Goal: Transaction & Acquisition: Obtain resource

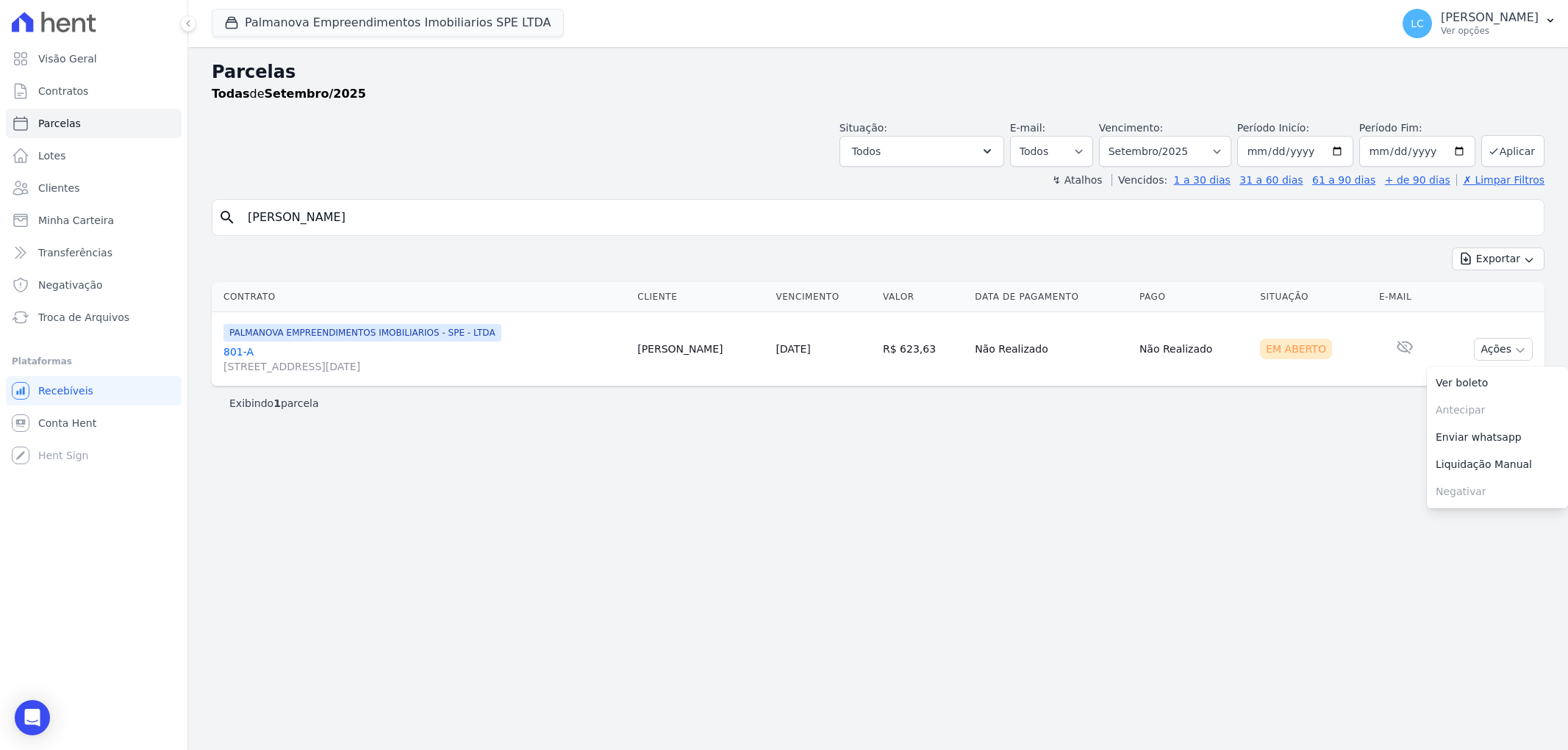
select select
click at [415, 17] on button "Palmanova Empreendimentos Imobiliarios SPE LTDA" at bounding box center [388, 23] width 352 height 28
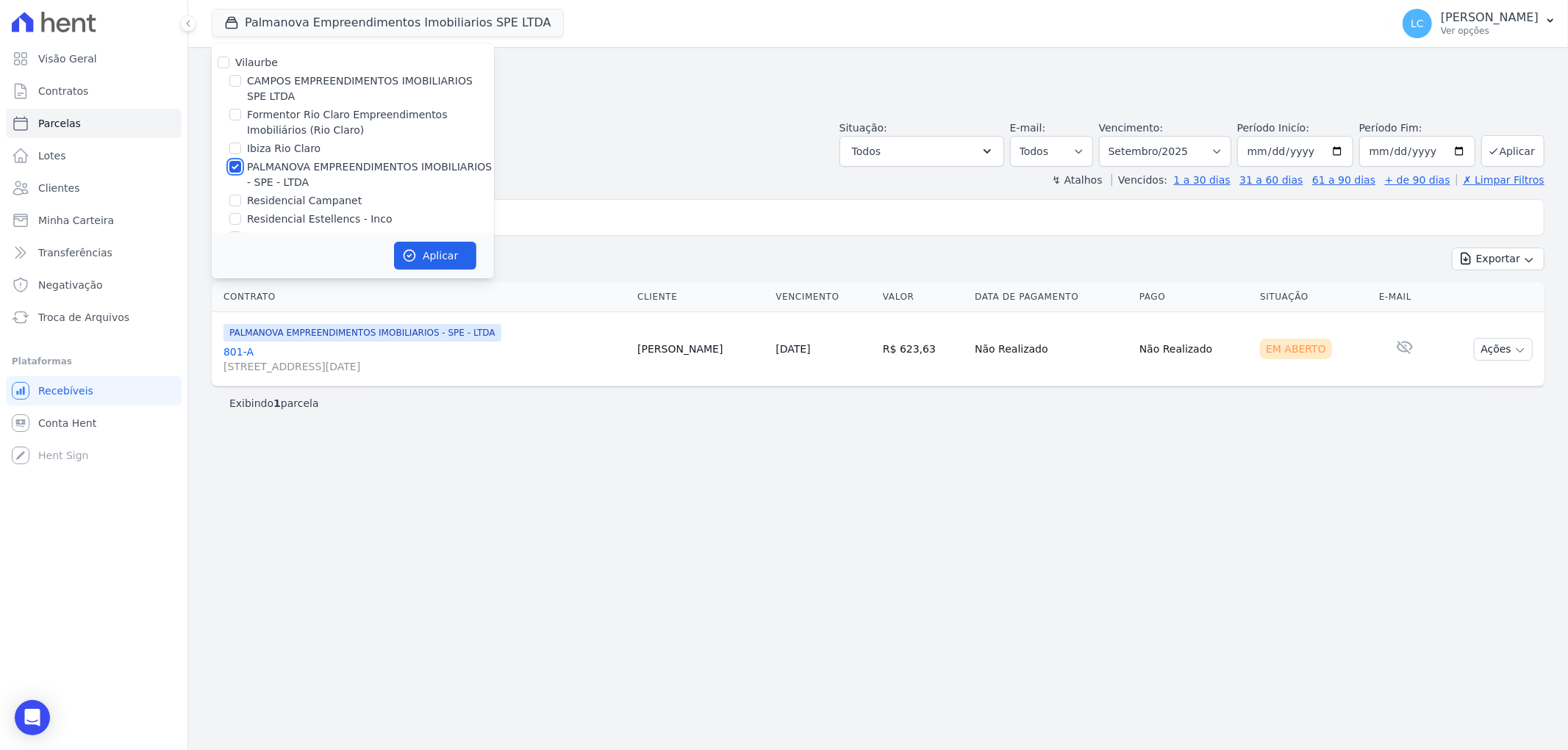
click at [237, 166] on input "PALMANOVA EMPREENDIMENTOS IMOBILIARIOS - SPE - LTDA" at bounding box center [235, 167] width 12 height 12
checkbox input "false"
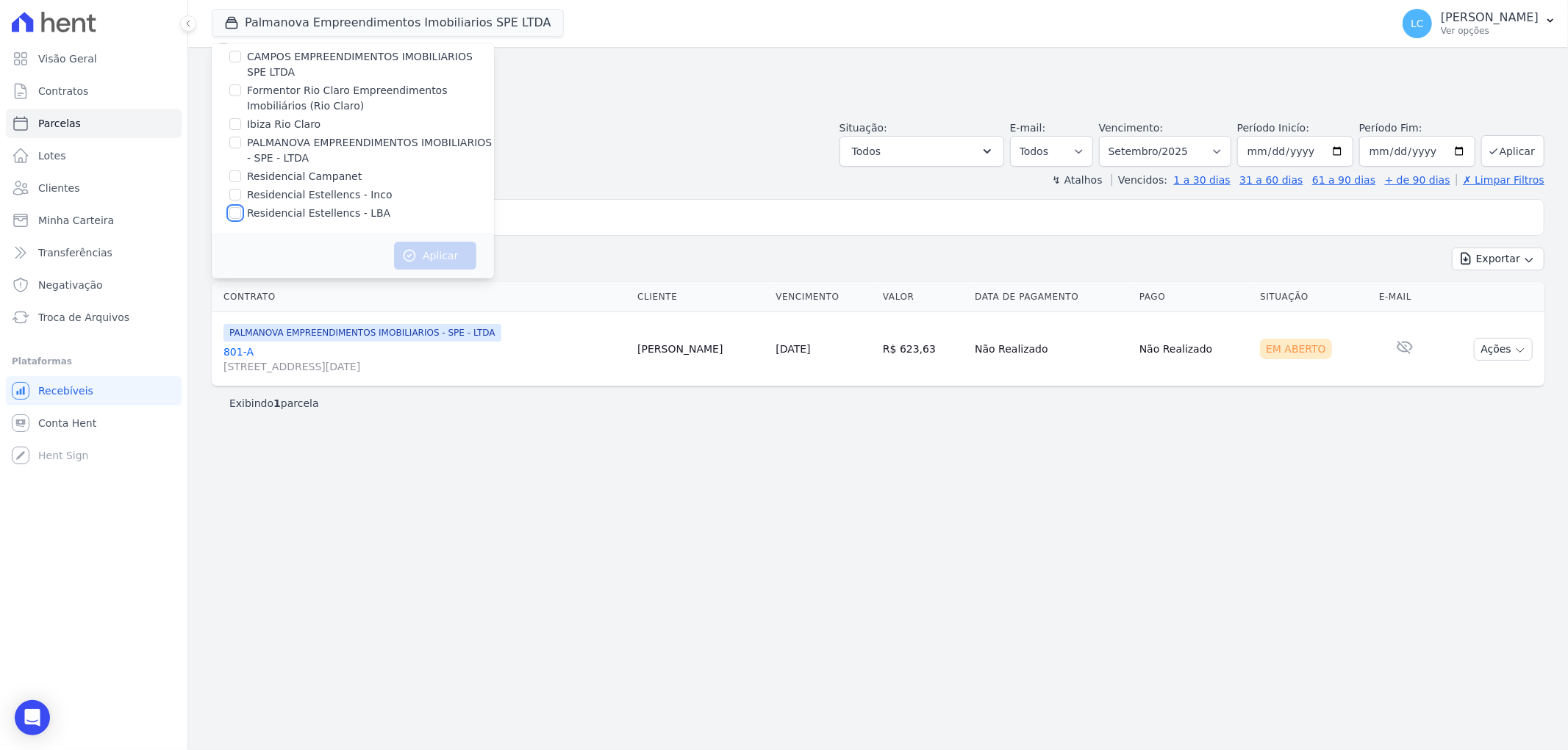
click at [236, 213] on input "Residencial Estellencs - LBA" at bounding box center [235, 213] width 12 height 12
checkbox input "true"
click at [403, 251] on icon "button" at bounding box center [409, 256] width 15 height 15
select select
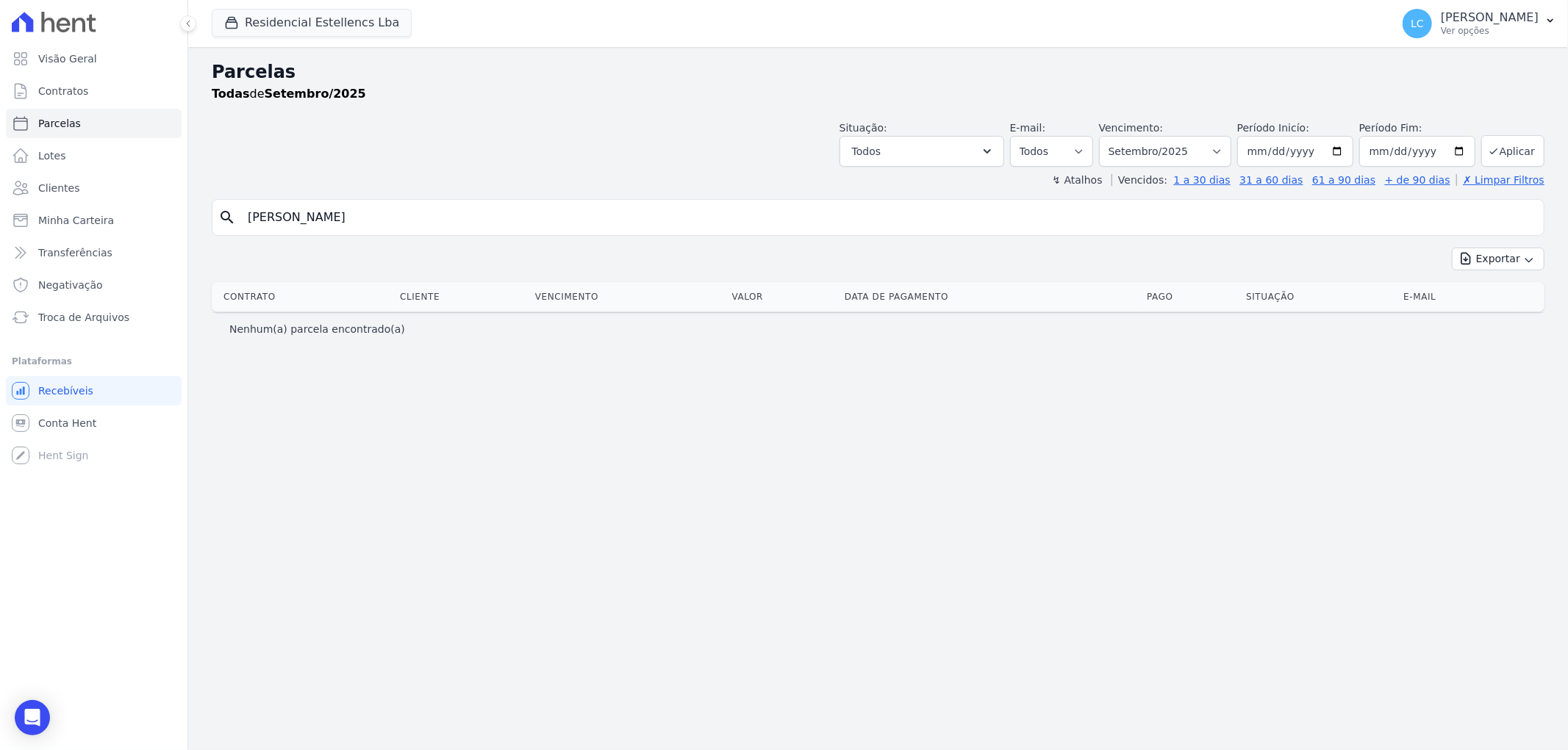
click at [444, 226] on input "[PERSON_NAME]" at bounding box center [888, 217] width 1299 height 29
paste input "[PERSON_NAME]"
type input "[PERSON_NAME]"
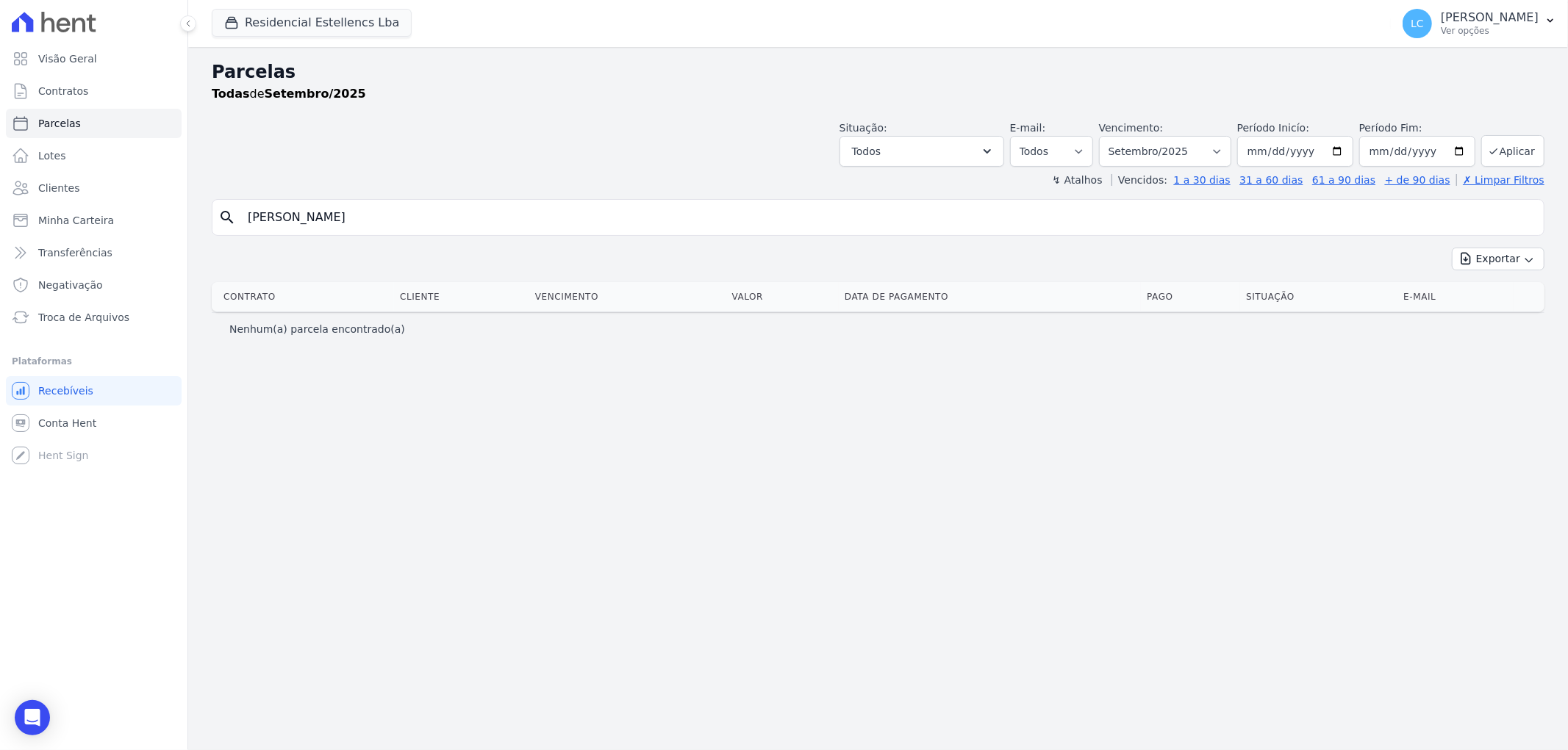
select select
click at [103, 420] on link "Conta Hent" at bounding box center [93, 422] width 176 height 29
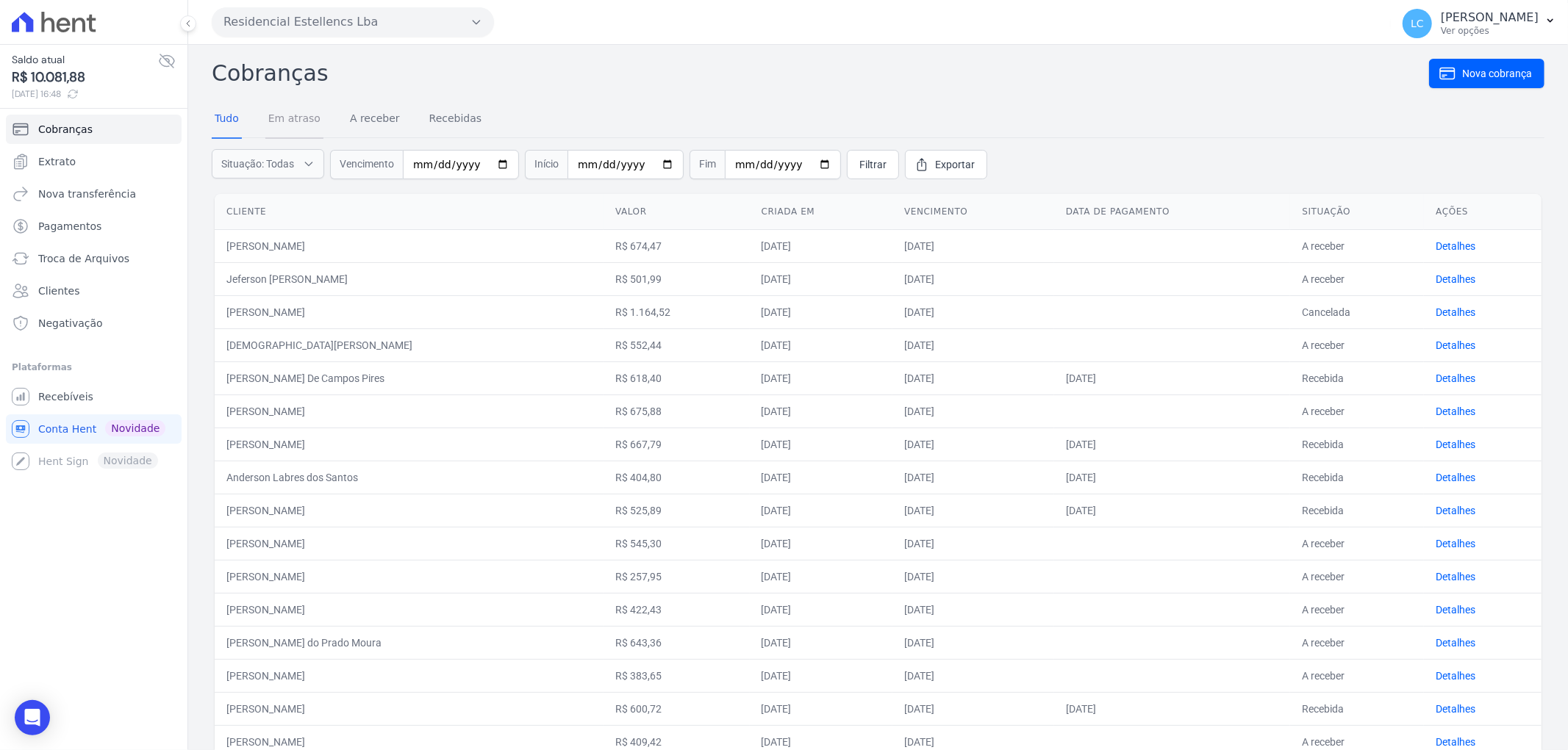
click at [285, 117] on link "Em atraso" at bounding box center [294, 120] width 58 height 38
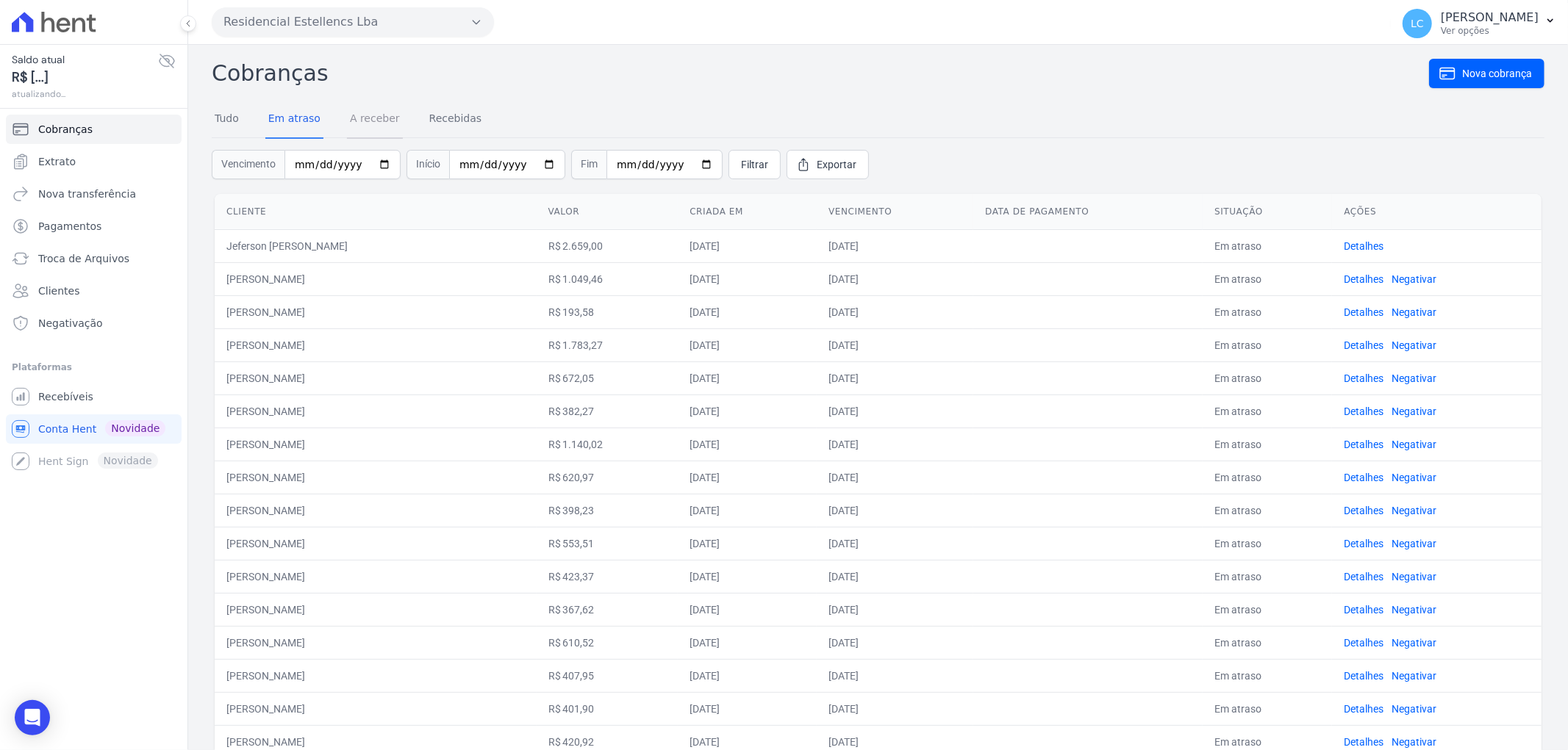
click at [368, 115] on link "A receber" at bounding box center [374, 120] width 56 height 38
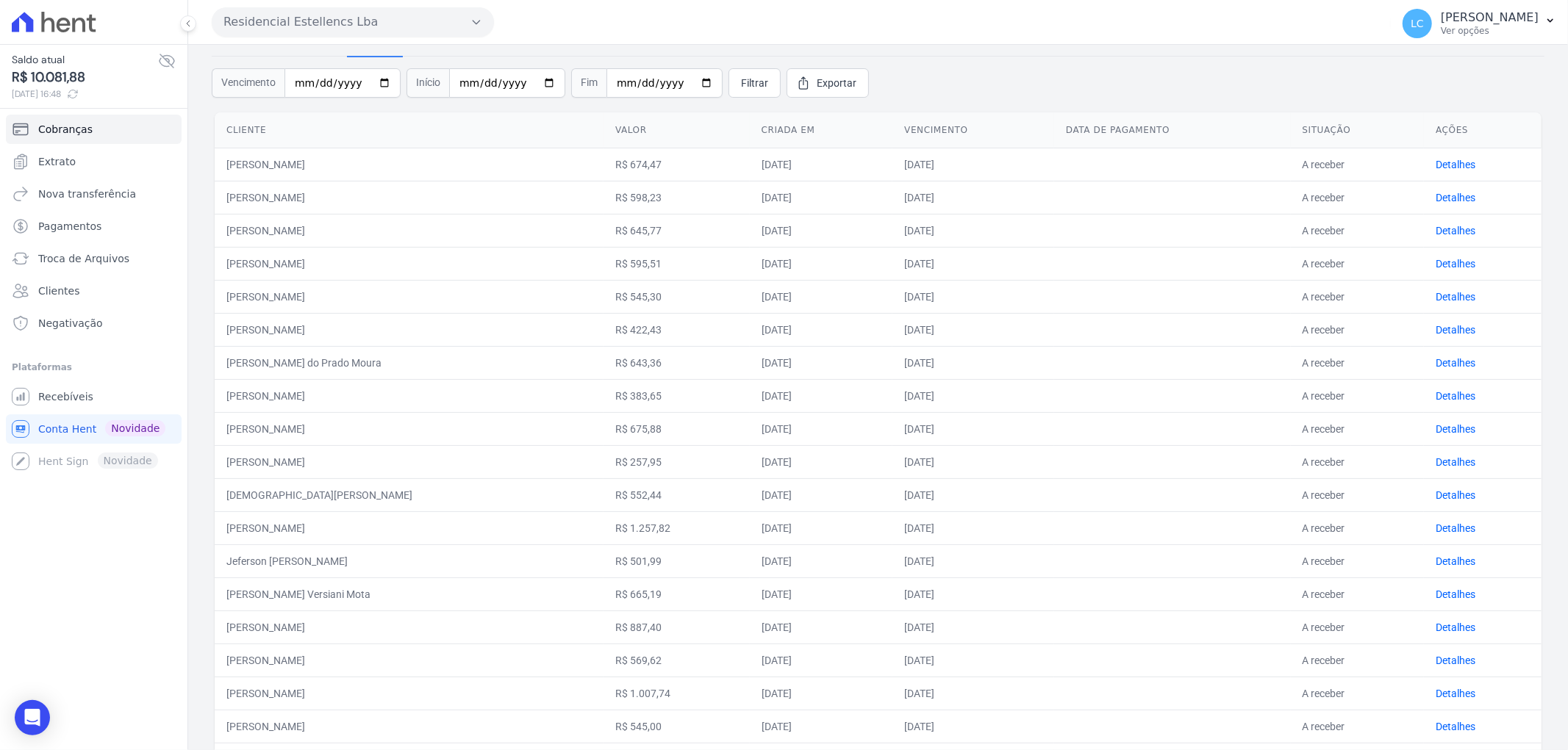
scroll to position [163, 0]
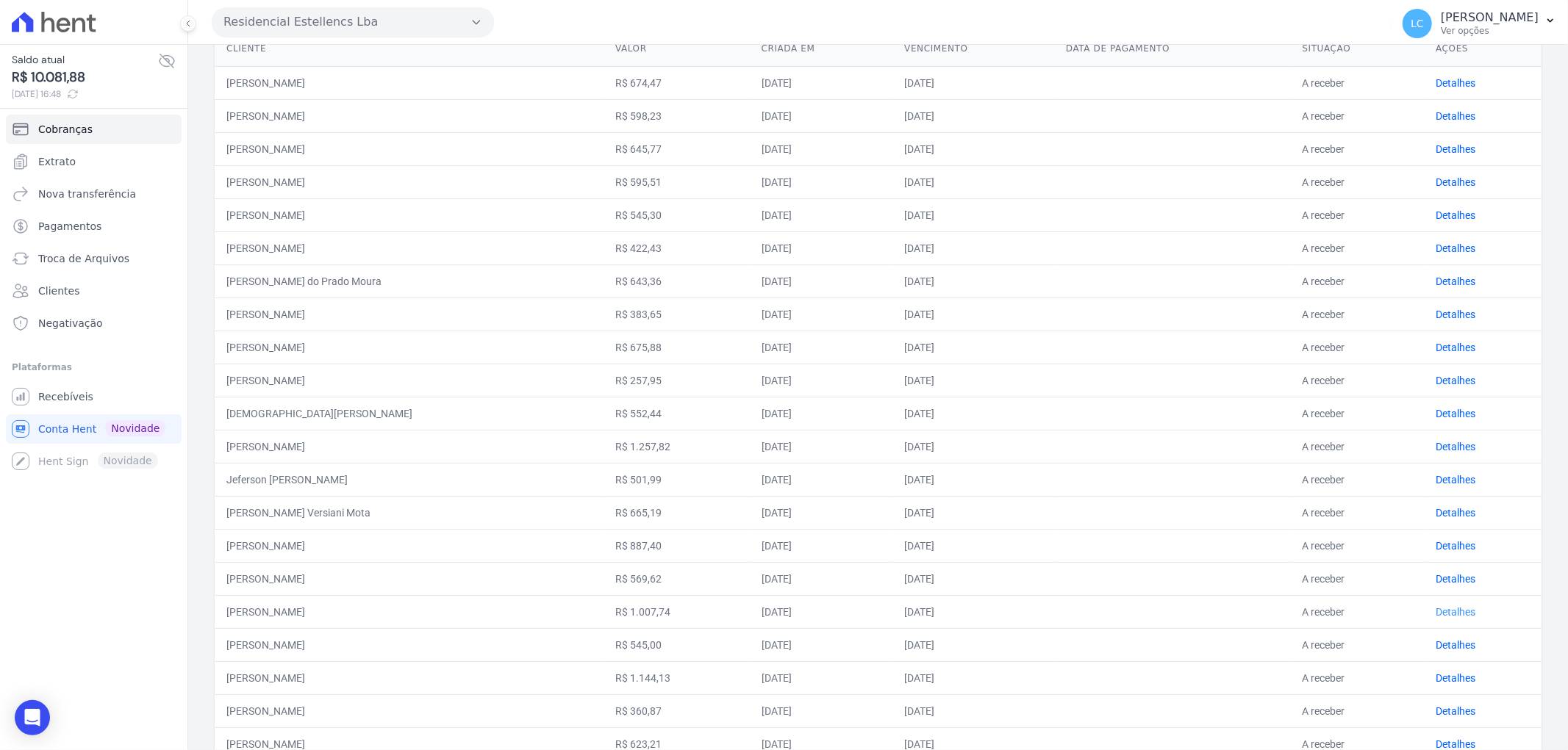
click at [1442, 611] on link "Detalhes" at bounding box center [1456, 612] width 40 height 12
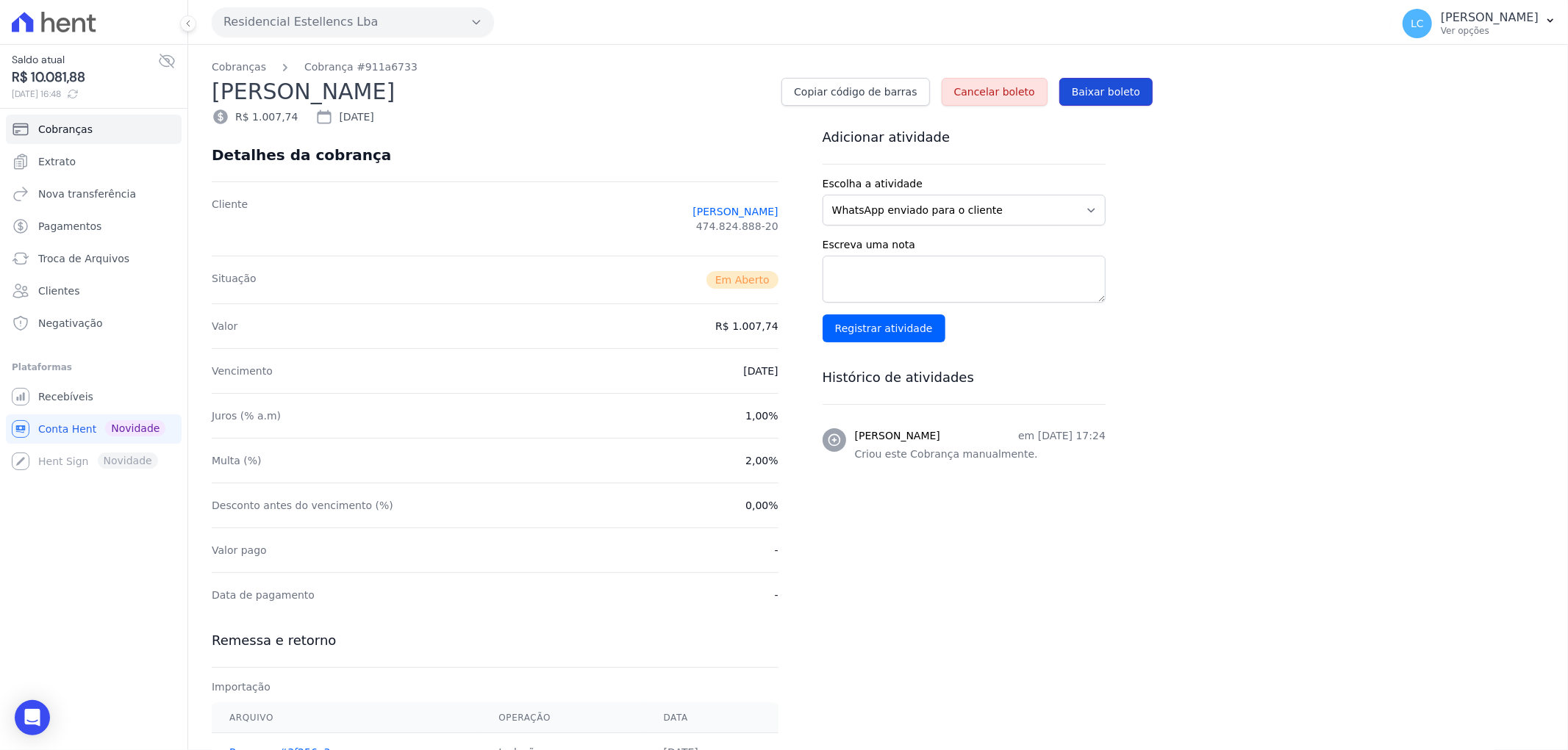
click at [1123, 83] on link "Baixar boleto" at bounding box center [1106, 92] width 93 height 28
